Goal: Use online tool/utility: Use online tool/utility

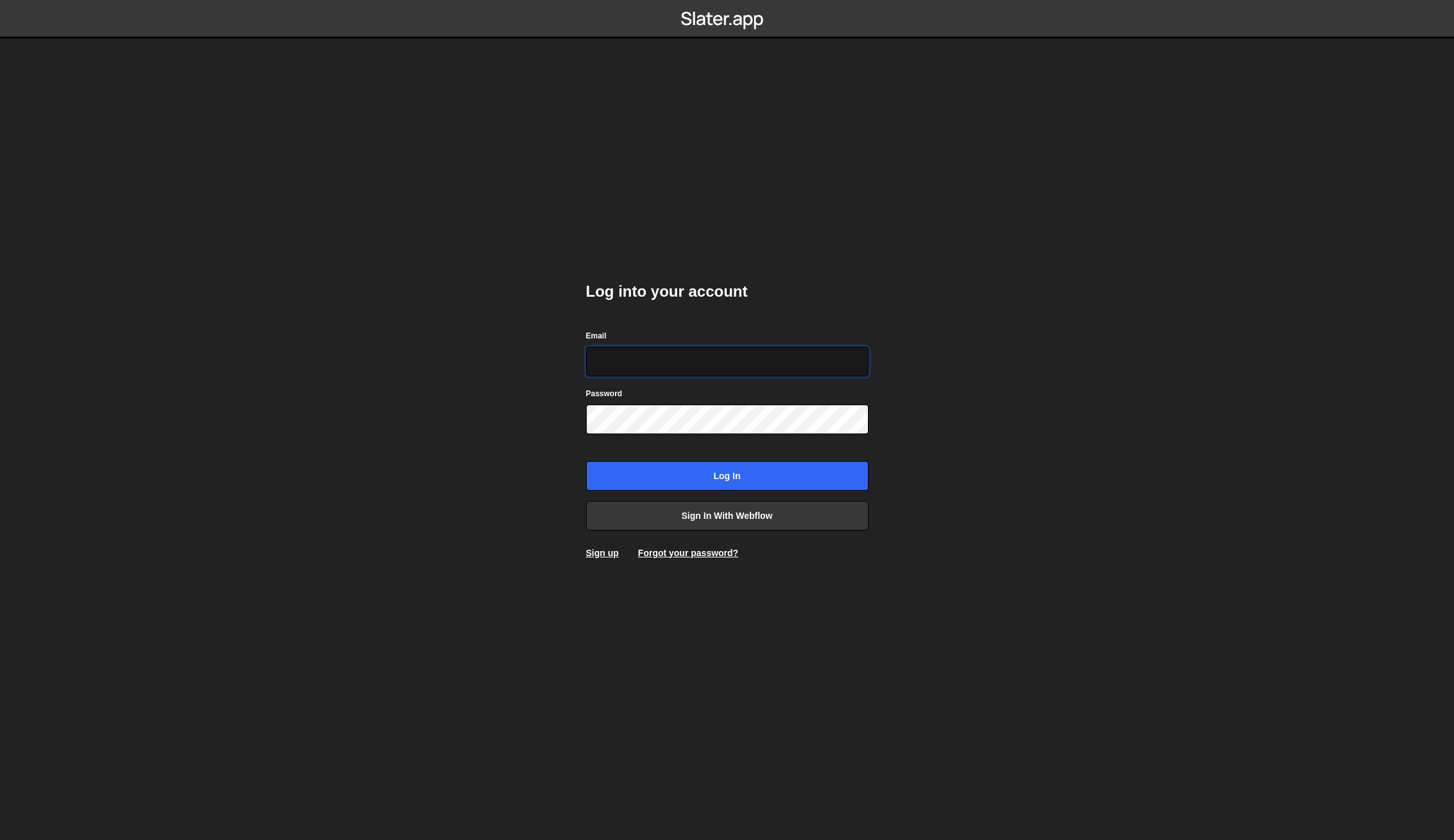
type input "johnbacic@mac.com"
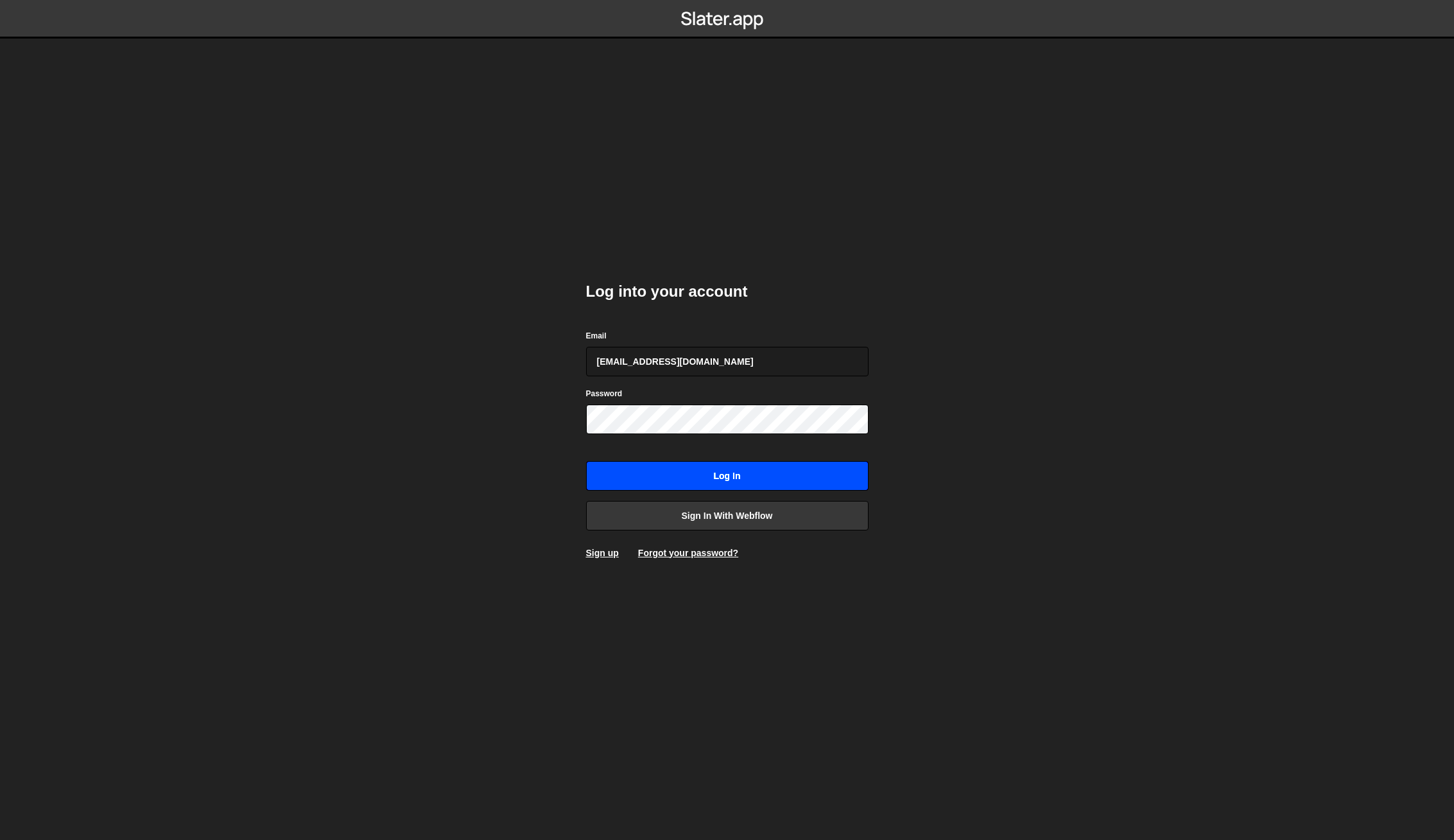
click at [758, 470] on input "Log in" at bounding box center [727, 476] width 282 height 29
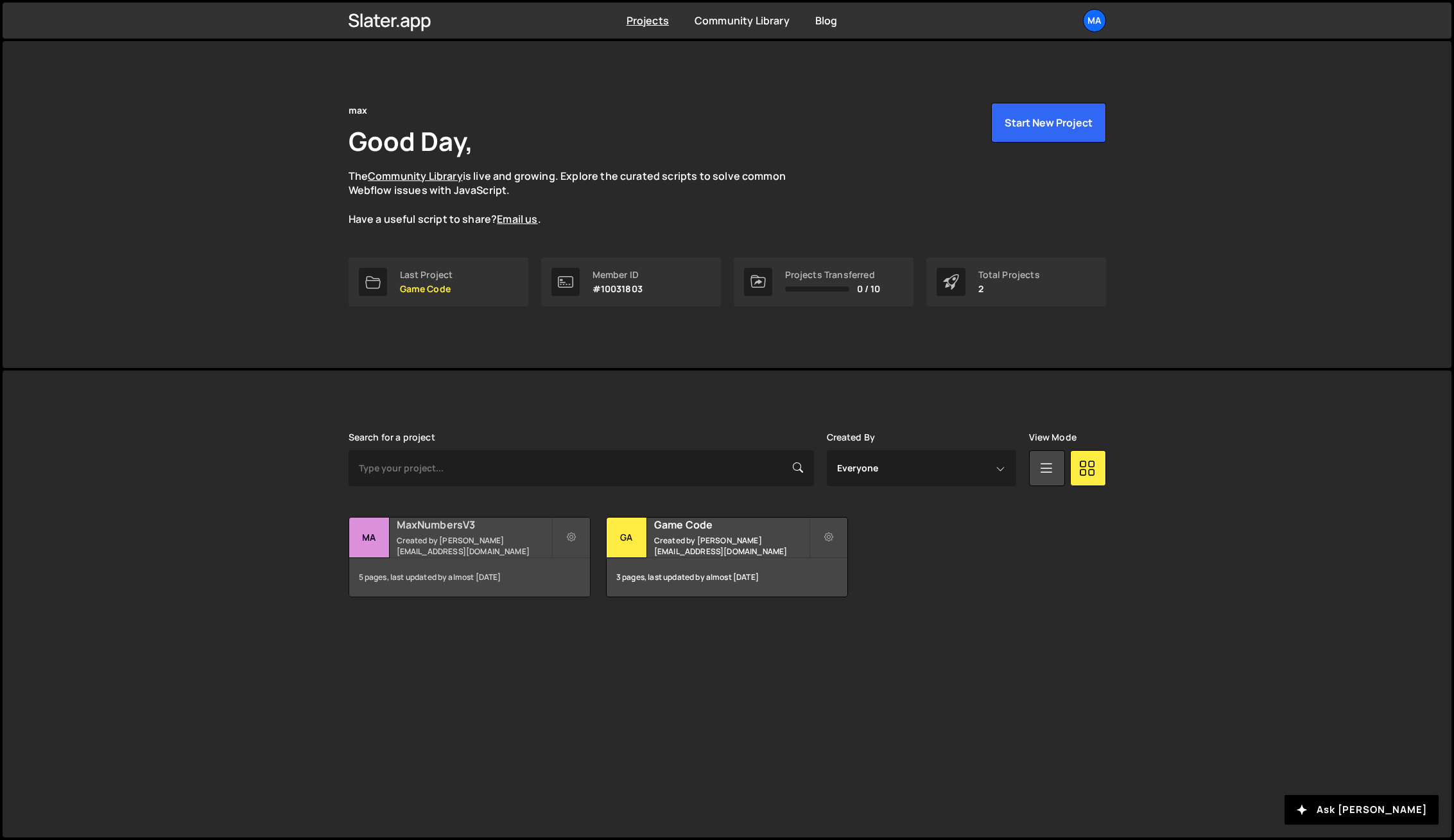
click at [448, 531] on h2 "MaxNumbersV3" at bounding box center [473, 524] width 154 height 14
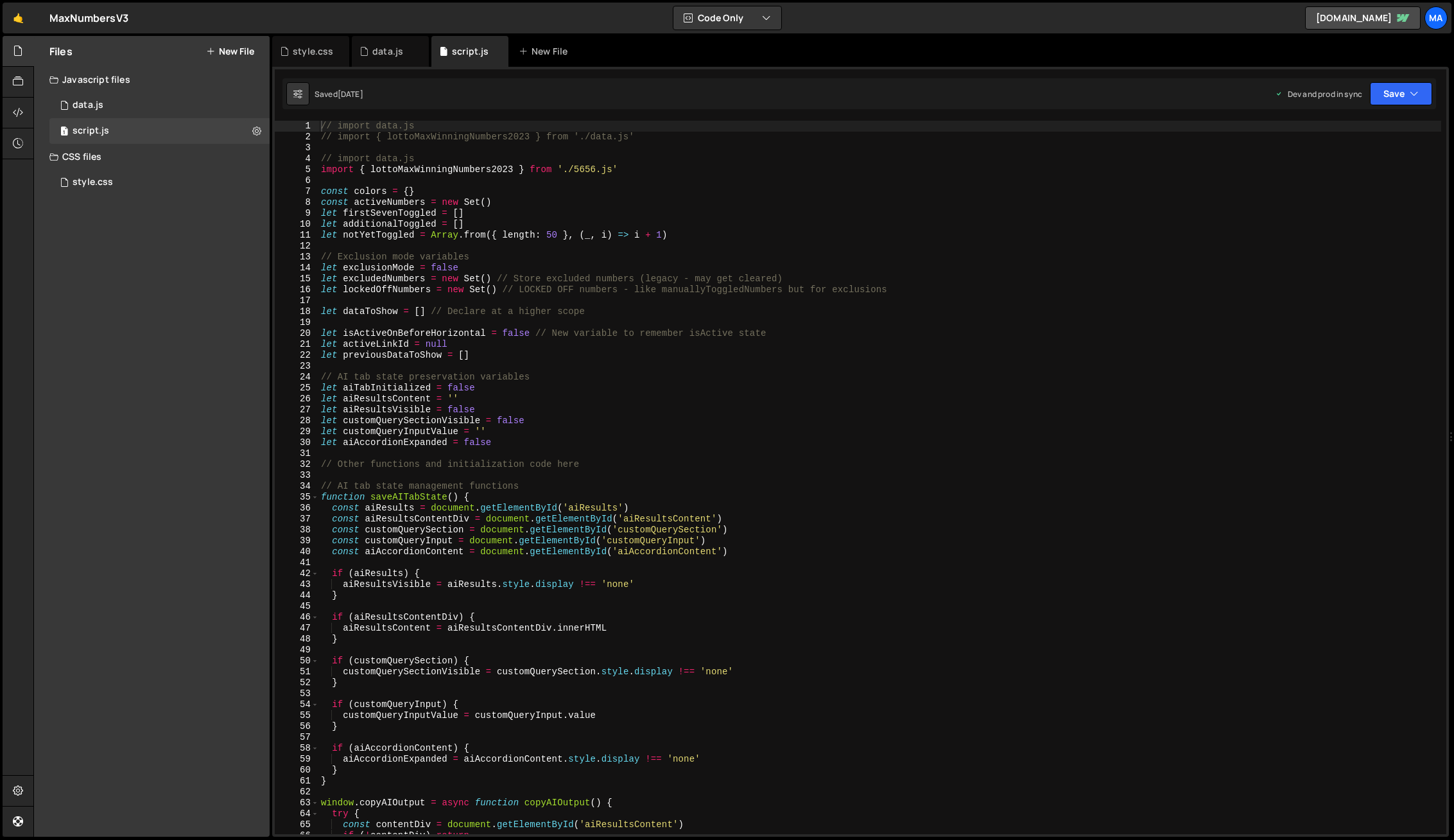
scroll to position [3985, 0]
click at [108, 105] on div "1 data.js 0" at bounding box center [159, 105] width 220 height 26
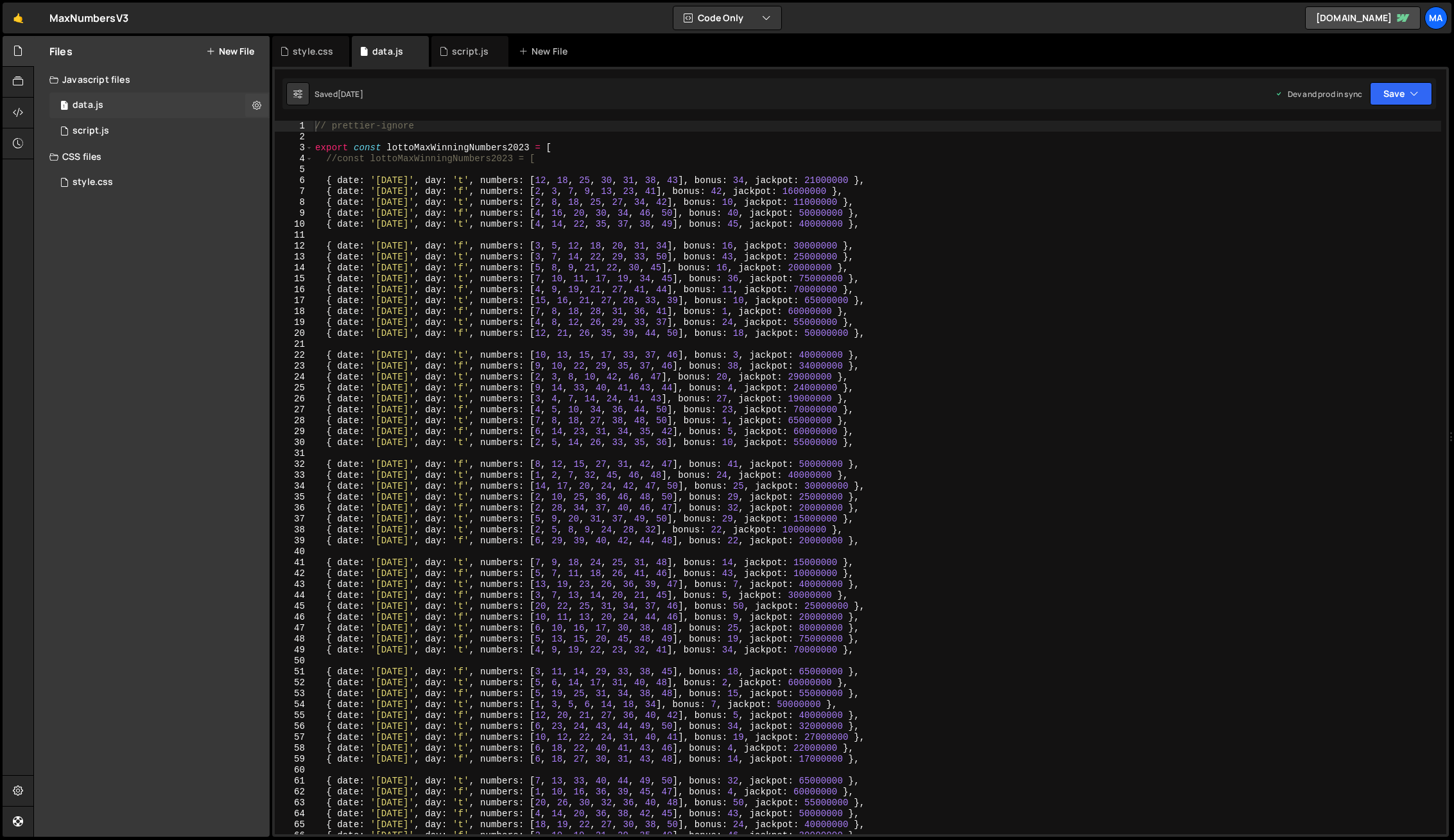
scroll to position [0, 0]
click at [464, 172] on div "// prettier-ignore export const lottoMaxWinningNumbers2023 = [ //const lottoMax…" at bounding box center [877, 488] width 1129 height 735
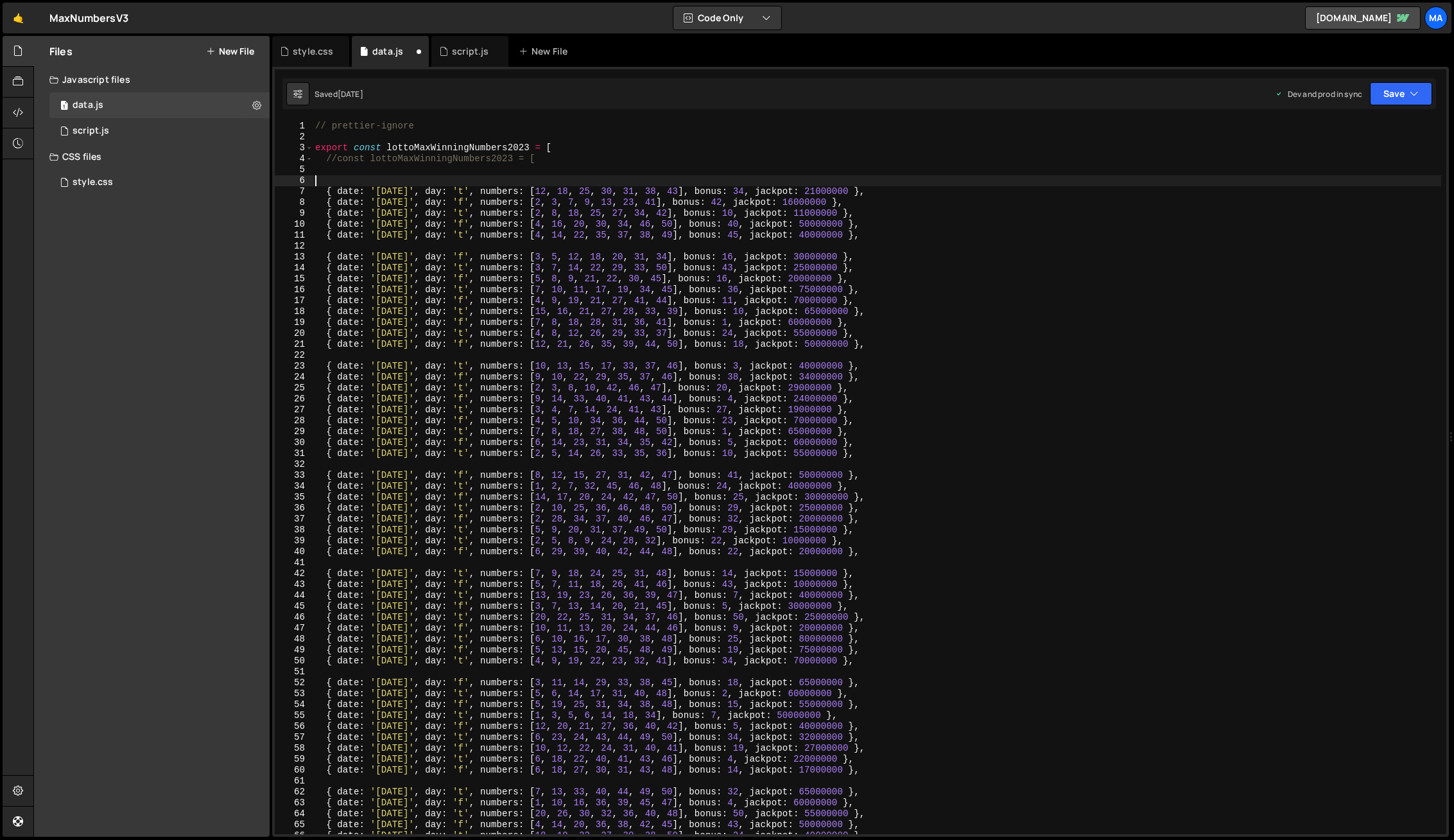
paste textarea "{ date: 'September 19, 2025', day: 'f', numbers: [3, 8, 16, 26, 37, 40, 44], bo…"
type textarea "{ date: 'September 19, 2025', day: 'f', numbers: [3, 8, 16, 26, 37, 40, 44], bo…"
click at [1376, 96] on button "Save" at bounding box center [1401, 93] width 62 height 23
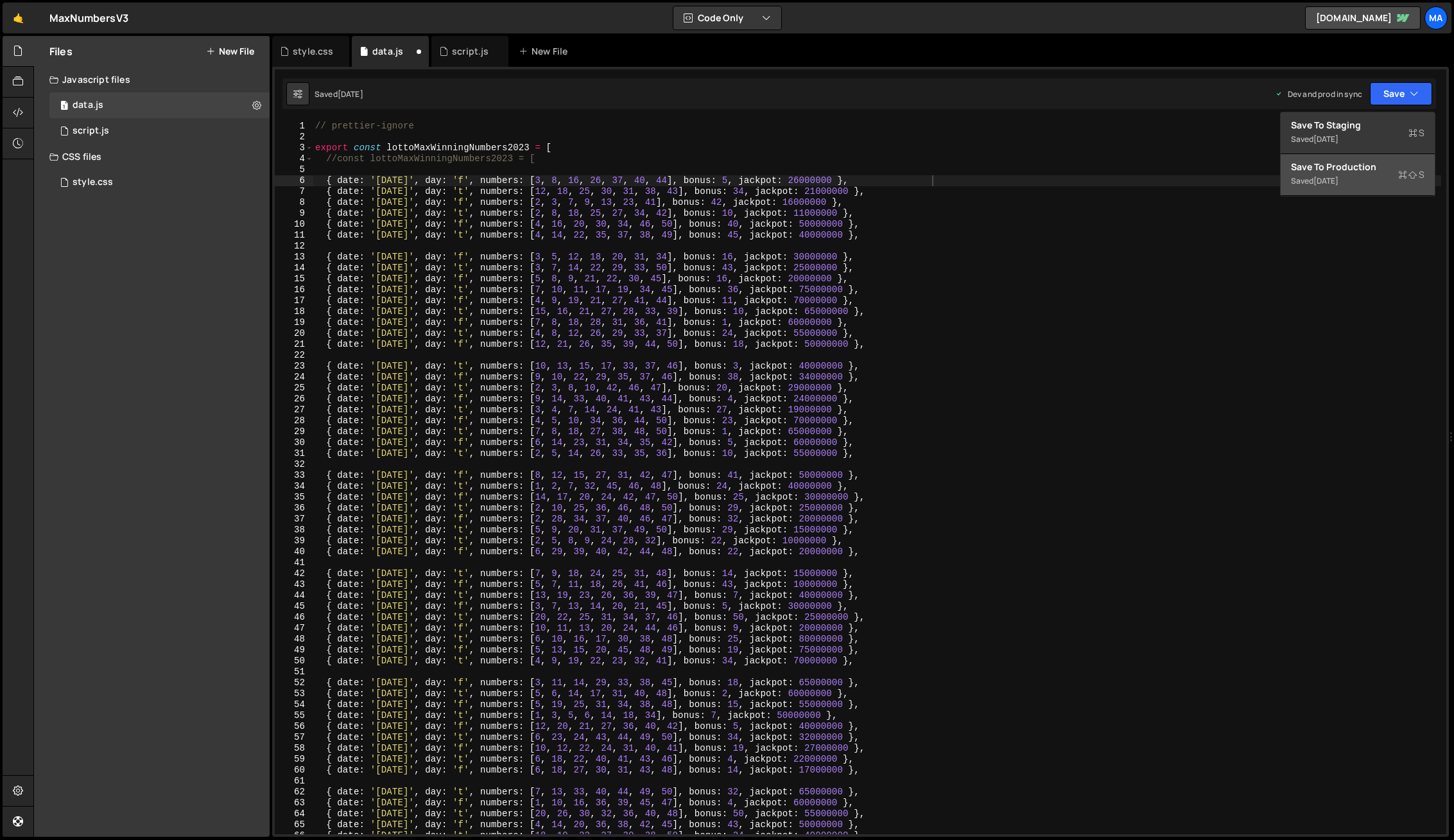
click at [1354, 165] on div "Save to Production S" at bounding box center [1358, 167] width 133 height 13
